Goal: Find specific page/section: Find specific page/section

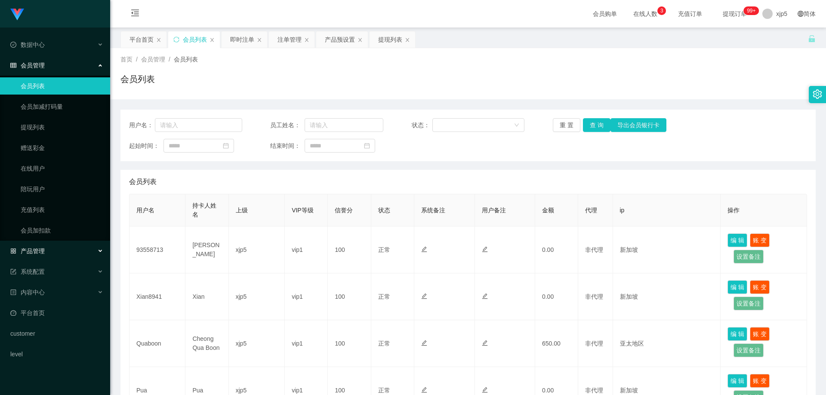
scroll to position [301, 0]
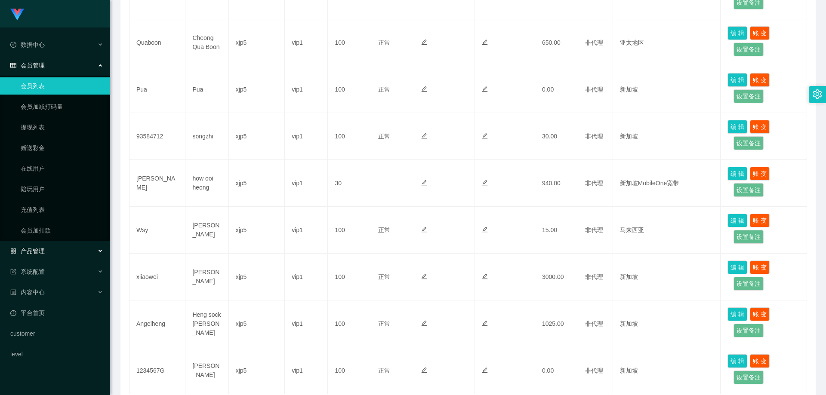
click at [82, 250] on div "产品管理" at bounding box center [55, 251] width 110 height 17
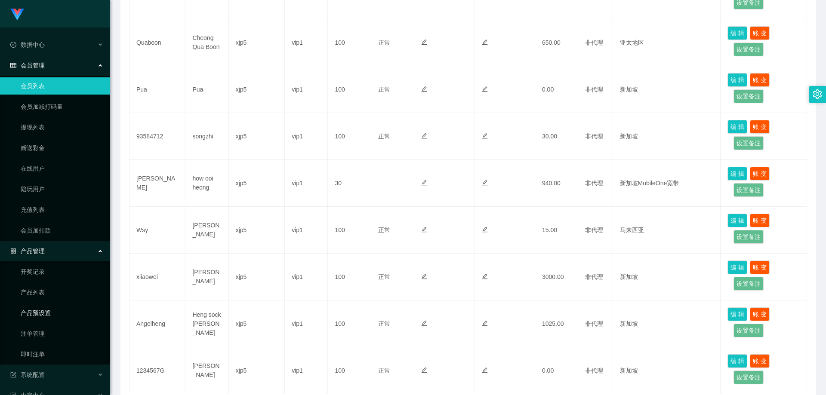
click at [55, 313] on link "产品预设置" at bounding box center [62, 313] width 83 height 17
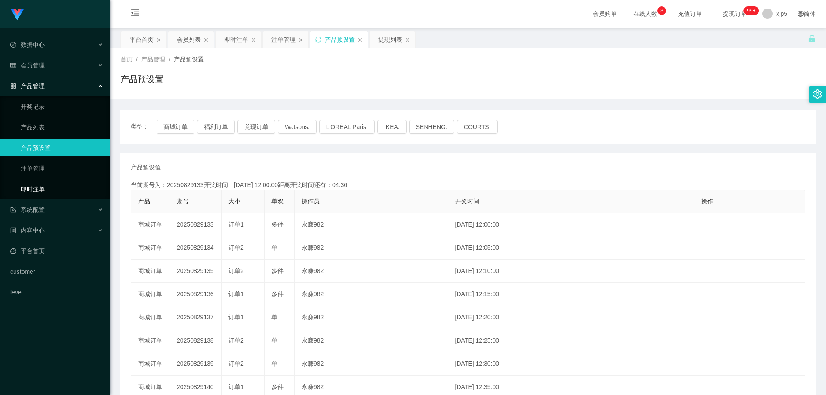
click at [52, 187] on link "即时注单" at bounding box center [62, 189] width 83 height 17
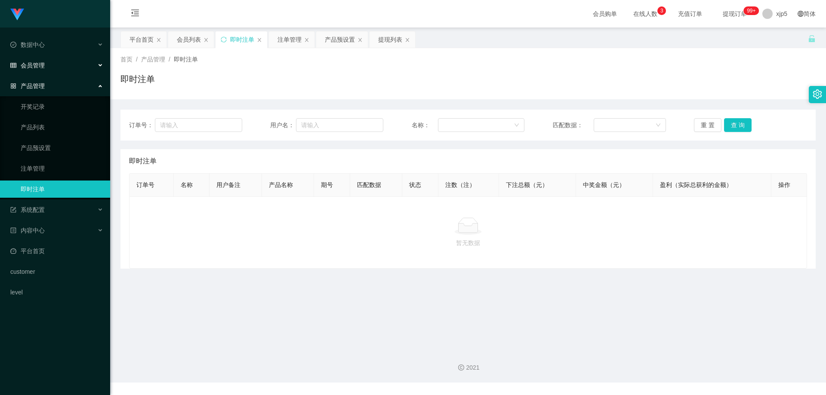
click at [40, 67] on span "会员管理" at bounding box center [27, 65] width 34 height 7
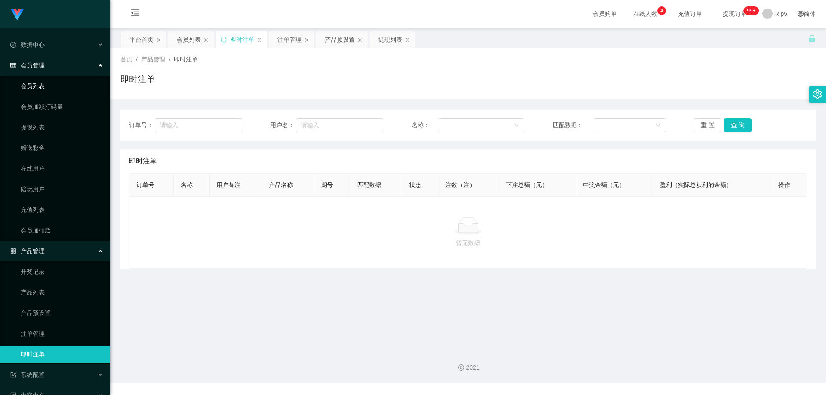
click at [43, 89] on link "会员列表" at bounding box center [62, 85] width 83 height 17
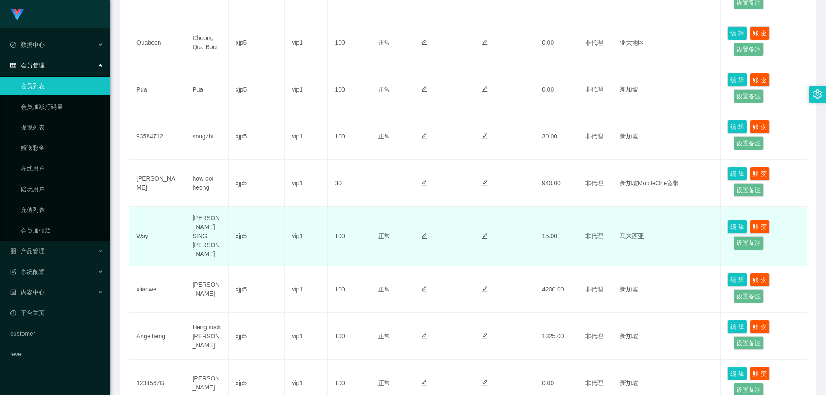
scroll to position [344, 0]
